Goal: Complete application form

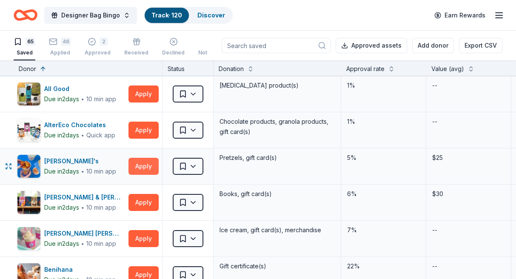
click at [148, 164] on button "Apply" at bounding box center [143, 166] width 30 height 17
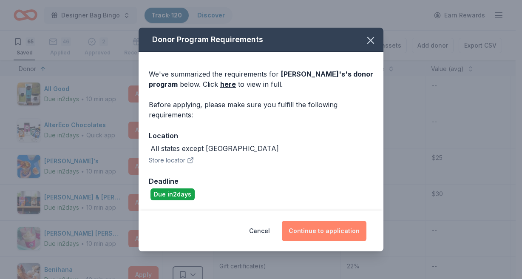
click at [314, 231] on button "Continue to application" at bounding box center [324, 231] width 85 height 20
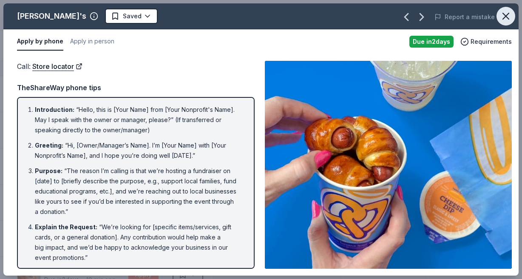
click at [509, 18] on icon "button" at bounding box center [506, 16] width 12 height 12
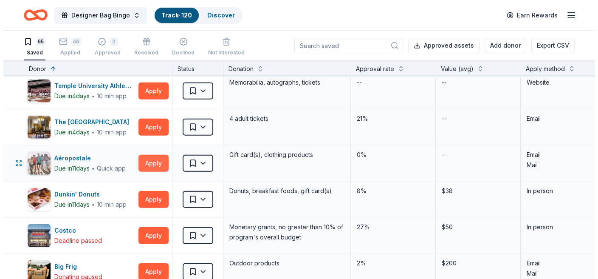
scroll to position [1880, 0]
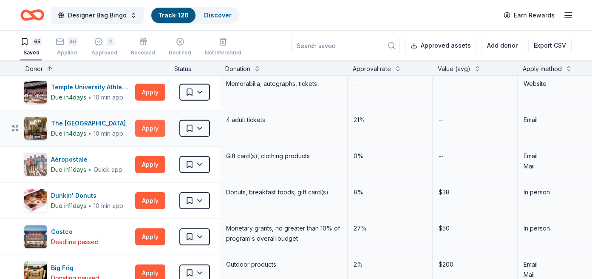
click at [147, 121] on button "Apply" at bounding box center [150, 128] width 30 height 17
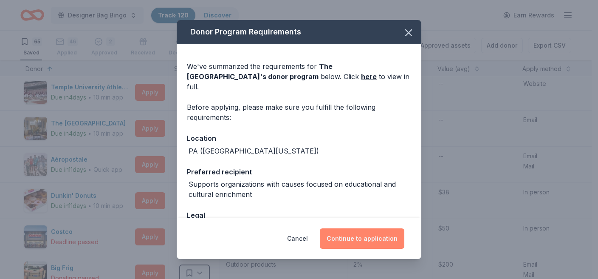
click at [357, 244] on button "Continue to application" at bounding box center [362, 238] width 85 height 20
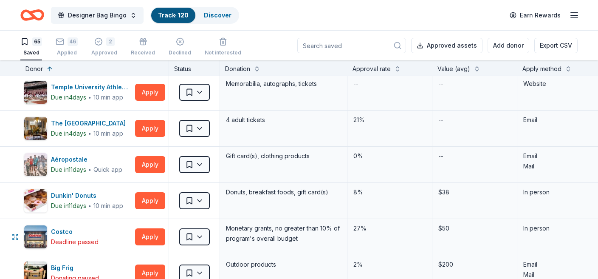
click at [357, 244] on body "Designer Bag Bingo Track · 120 Discover Earn Rewards 65 Saved 46 Applied 2 Appr…" at bounding box center [299, 139] width 598 height 279
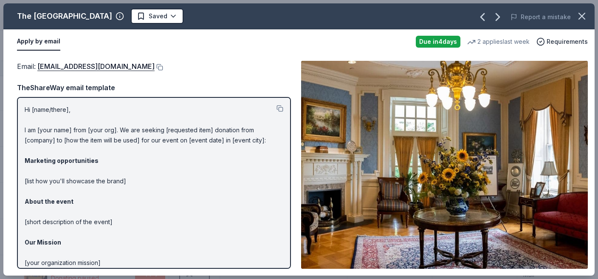
click at [194, 60] on div "Email : [EMAIL_ADDRESS][DOMAIN_NAME] Email : [EMAIL_ADDRESS][DOMAIN_NAME] TheSh…" at bounding box center [299, 164] width 592 height 221
click at [99, 62] on link "[EMAIL_ADDRESS][DOMAIN_NAME]" at bounding box center [95, 66] width 117 height 11
